Goal: Transaction & Acquisition: Purchase product/service

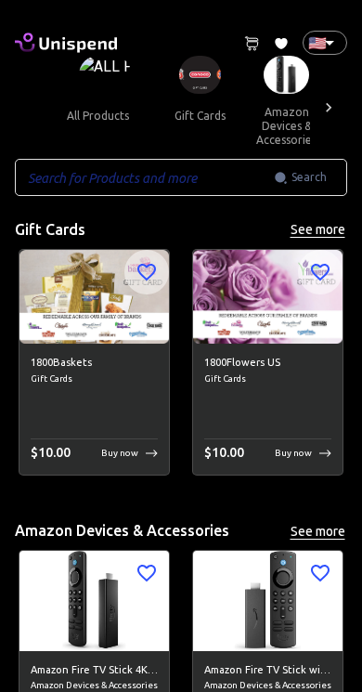
click at [204, 179] on input "text" at bounding box center [144, 177] width 259 height 37
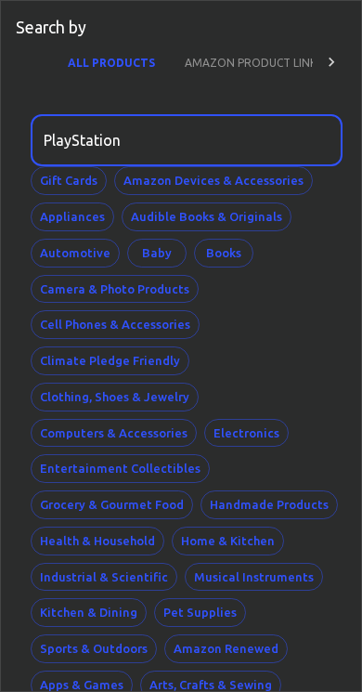
type input "PlayStation"
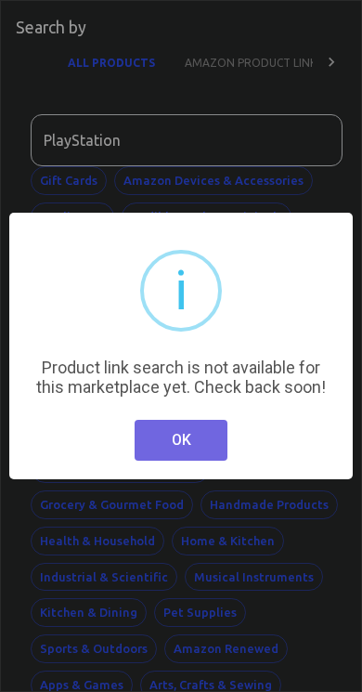
click at [200, 446] on button "OK" at bounding box center [181, 440] width 93 height 41
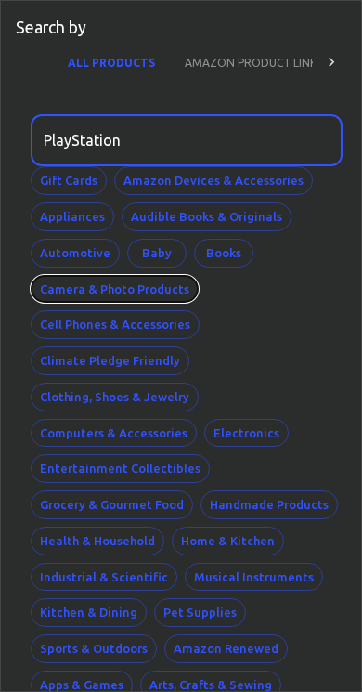
click at [134, 296] on button "Camera & Photo Products" at bounding box center [115, 289] width 168 height 29
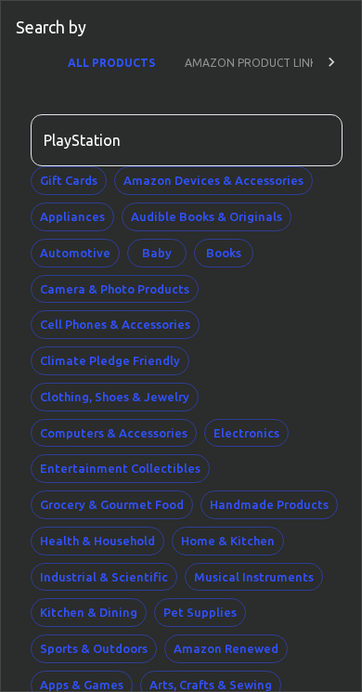
click at [305, 69] on button "AMAZON PRODUCT LINK" at bounding box center [251, 62] width 162 height 45
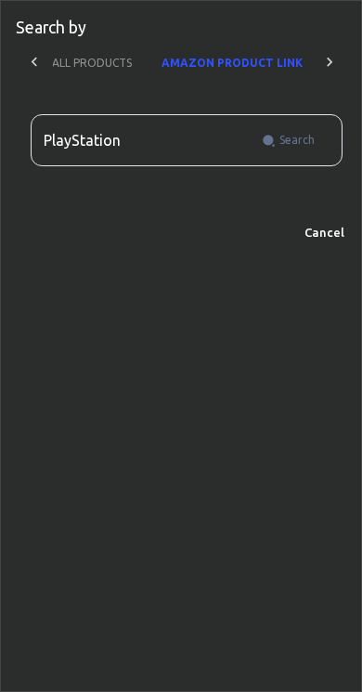
scroll to position [0, 17]
click at [33, 57] on icon at bounding box center [34, 62] width 19 height 19
click at [89, 57] on button "ALL PRODUCTS" at bounding box center [108, 62] width 110 height 45
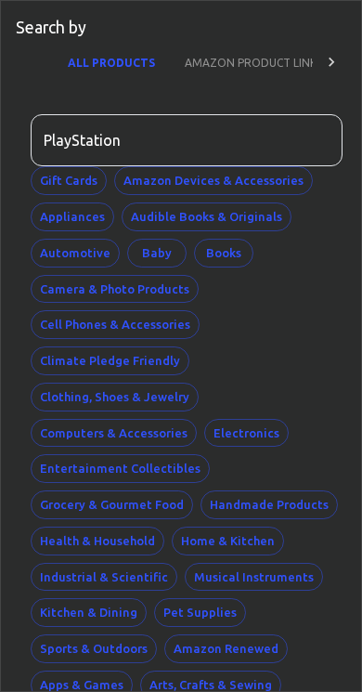
click at [79, 68] on button "ALL PRODUCTS" at bounding box center [111, 62] width 117 height 45
